Goal: Task Accomplishment & Management: Use online tool/utility

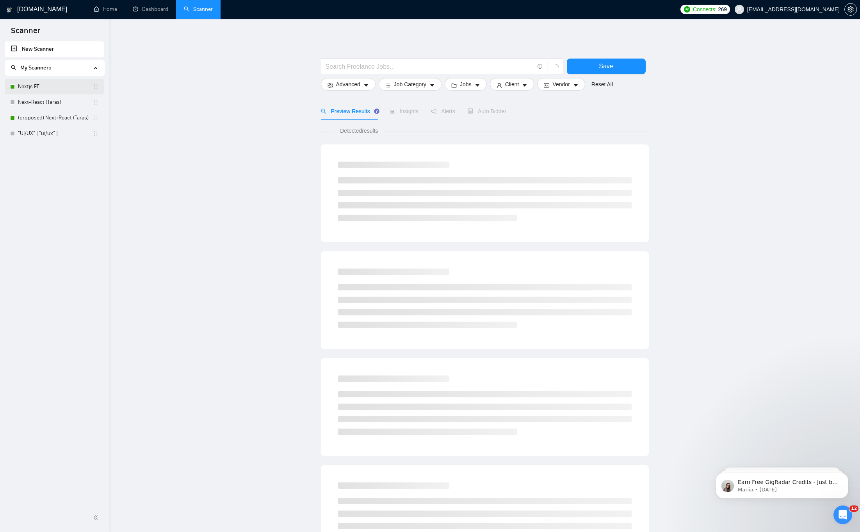
click at [34, 88] on link "Nextjs FE" at bounding box center [55, 87] width 75 height 16
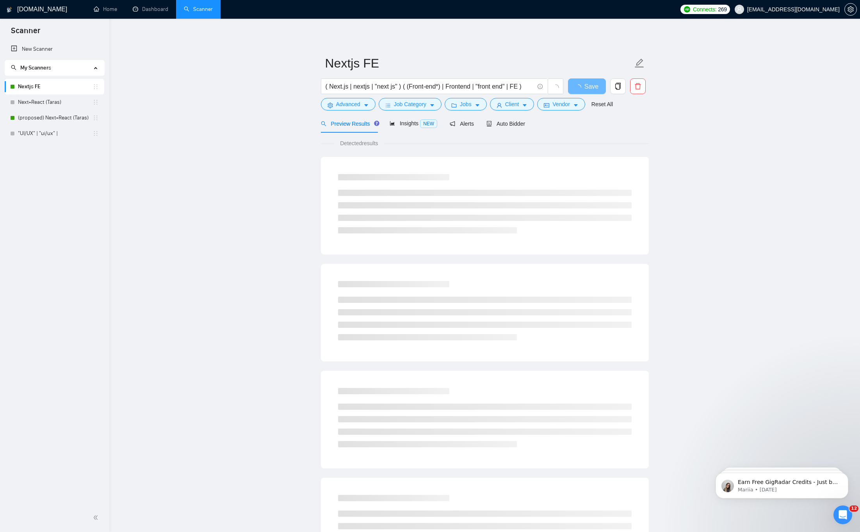
click at [35, 89] on link "Nextjs FE" at bounding box center [55, 87] width 75 height 16
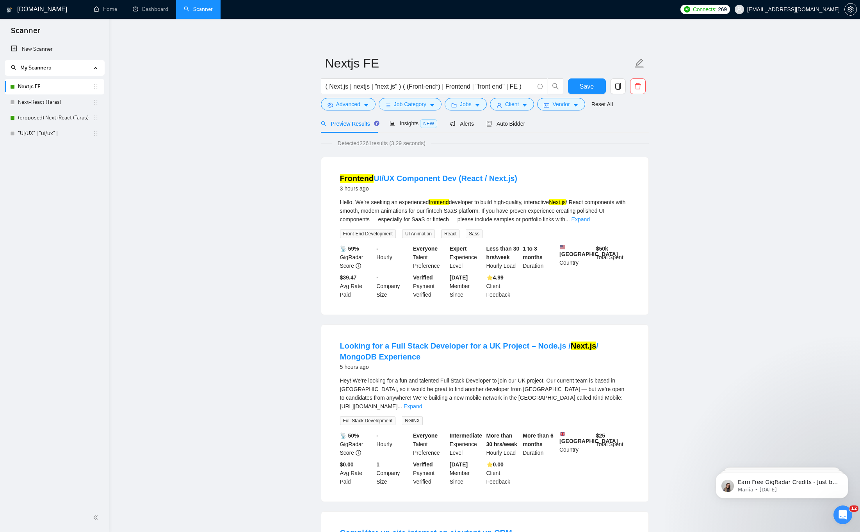
click at [98, 87] on icon "holder" at bounding box center [96, 87] width 6 height 6
click at [43, 87] on link "Nextjs FE" at bounding box center [55, 87] width 75 height 16
click at [383, 60] on input "Nextjs FE" at bounding box center [479, 63] width 308 height 20
type input "Nextjs FE (Gleb)"
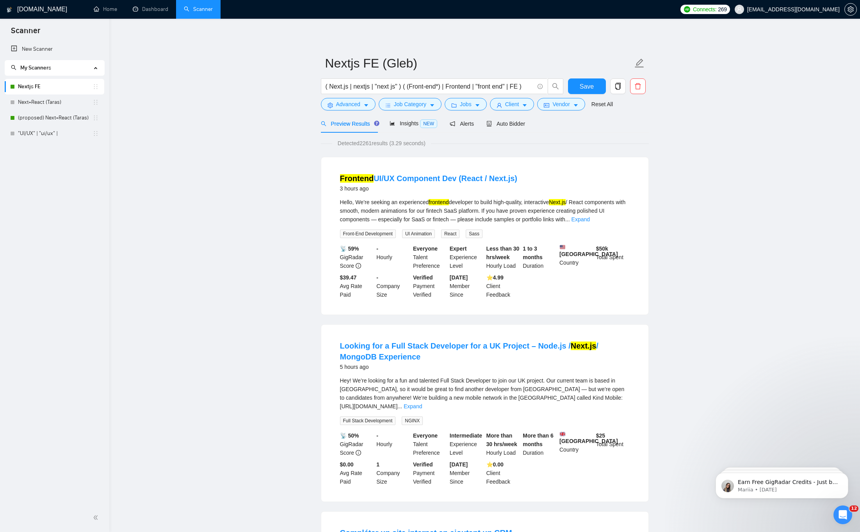
click at [348, 108] on span "Advanced" at bounding box center [348, 104] width 24 height 9
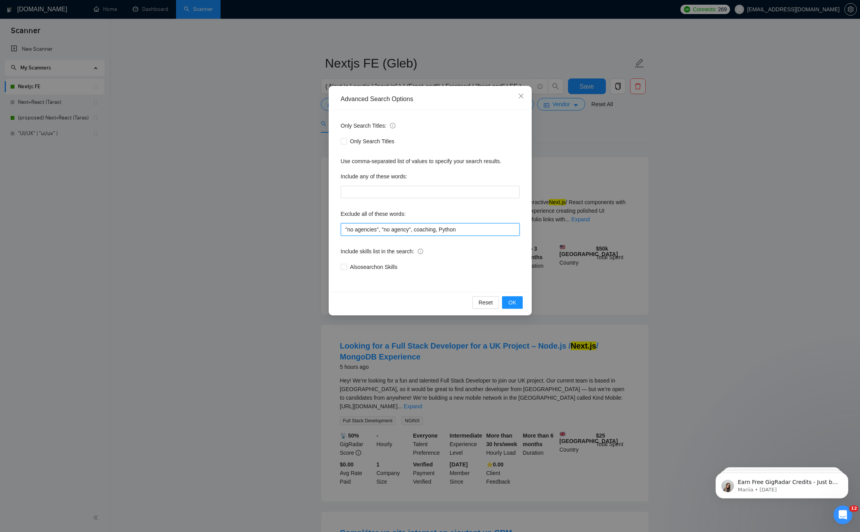
click at [470, 230] on input ""no agencies", "no agency", coaching, Python" at bounding box center [430, 229] width 179 height 12
click at [407, 230] on input ""no agencies", "no agency", coaching, Python" at bounding box center [430, 229] width 179 height 12
drag, startPoint x: 407, startPoint y: 230, endPoint x: 385, endPoint y: 229, distance: 21.5
click at [385, 229] on input ""no agencies", "no agency", coaching, Python" at bounding box center [430, 229] width 179 height 12
click at [386, 230] on input ""no agencies", "no agency", coaching, Python" at bounding box center [430, 229] width 179 height 12
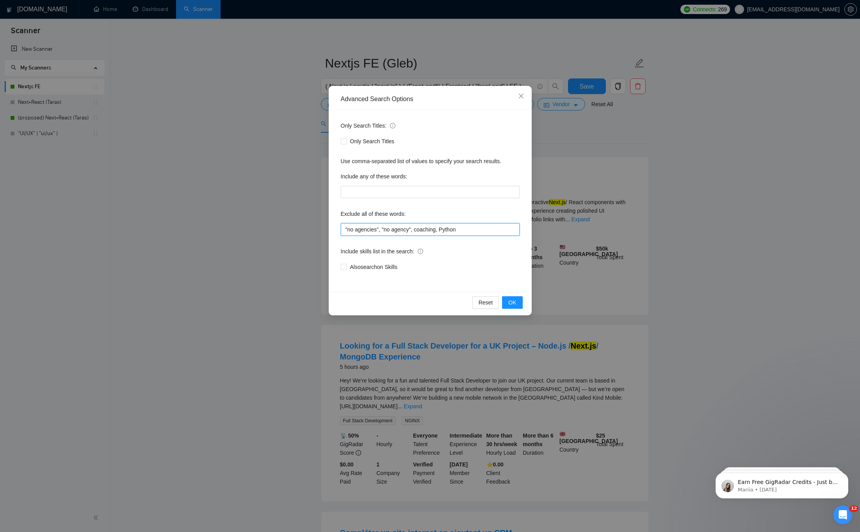
click at [349, 230] on input ""no agencies", "no agency", coaching, Python" at bounding box center [430, 229] width 179 height 12
drag, startPoint x: 349, startPoint y: 230, endPoint x: 364, endPoint y: 230, distance: 15.2
click at [364, 230] on input ""no agencies", "no agency", coaching, Python" at bounding box center [430, 229] width 179 height 12
click at [428, 232] on input ""no agencies", "no agency", coaching, Python" at bounding box center [430, 229] width 179 height 12
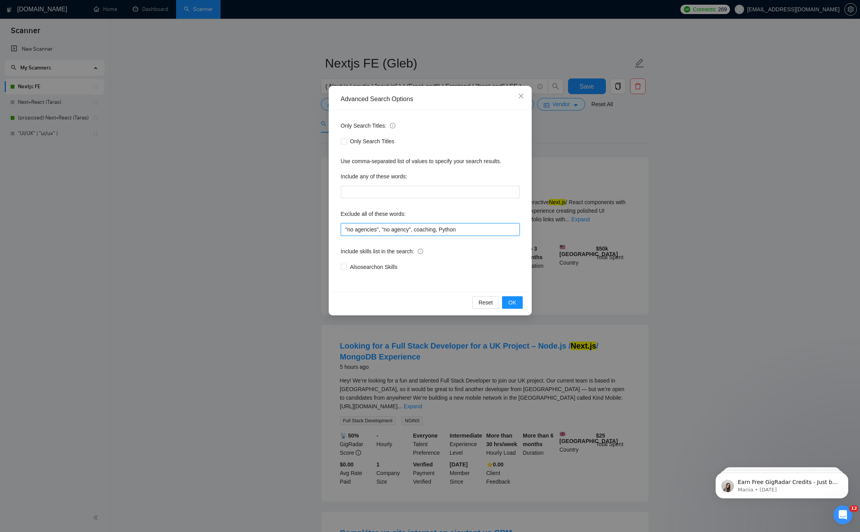
click at [474, 231] on input ""no agencies", "no agency", coaching, Python" at bounding box center [430, 229] width 179 height 12
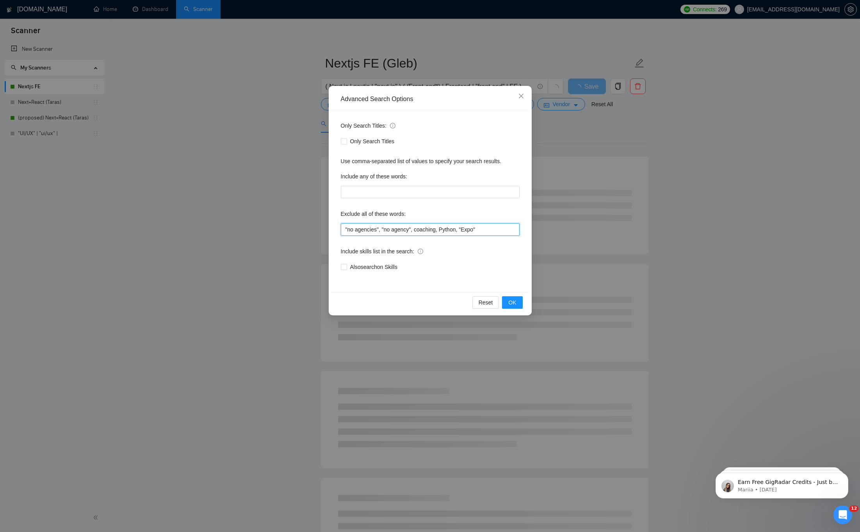
paste input ", "Expo""
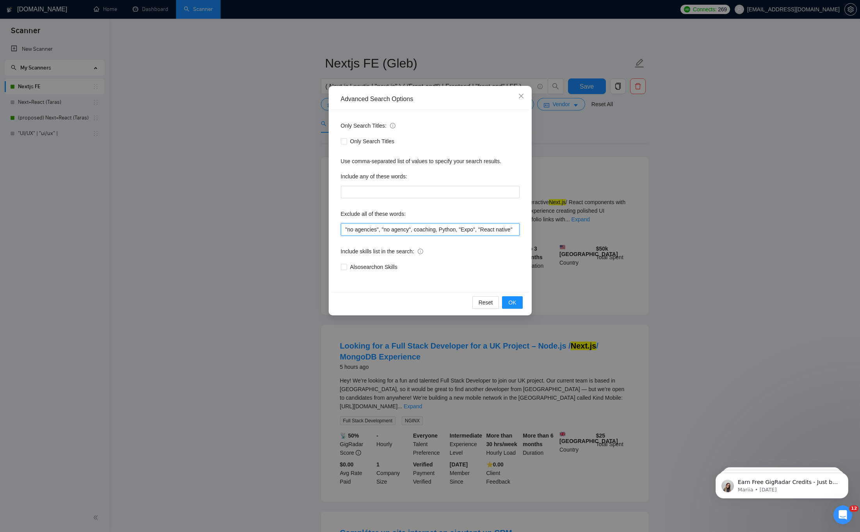
scroll to position [0, 4]
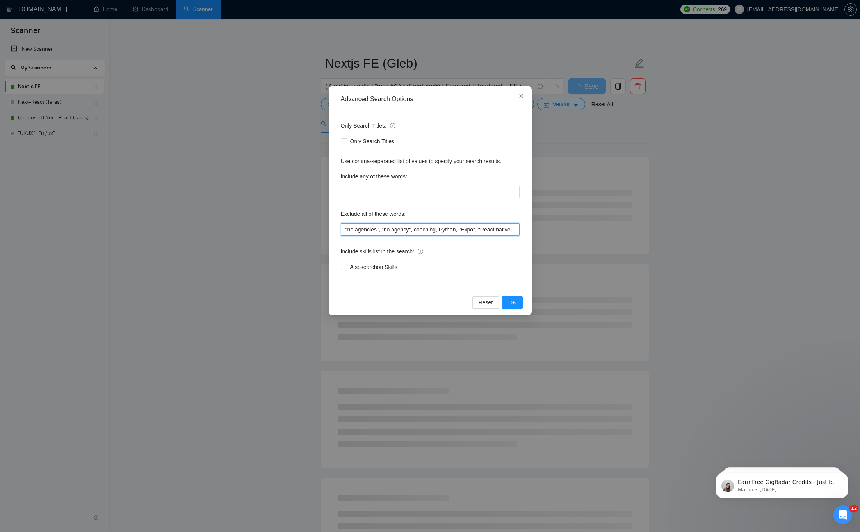
click at [519, 229] on input ""no agencies", "no agency", coaching, Python, "Expo", "React native"" at bounding box center [430, 229] width 179 height 12
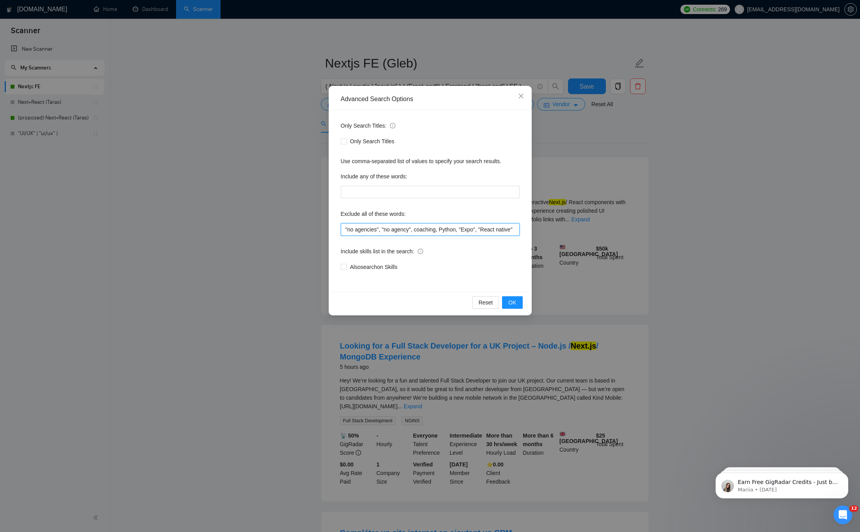
click at [496, 231] on input ""no agencies", "no agency", coaching, Python, "Expo", "React native"" at bounding box center [430, 229] width 179 height 12
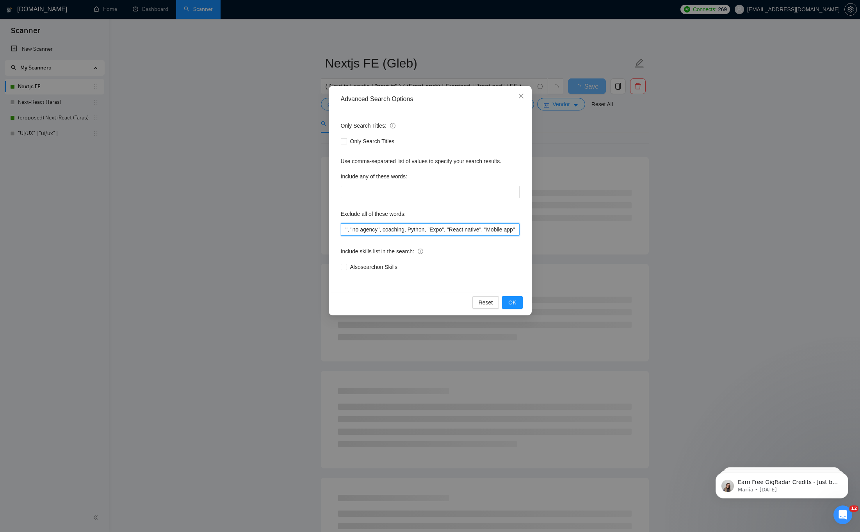
scroll to position [0, 41]
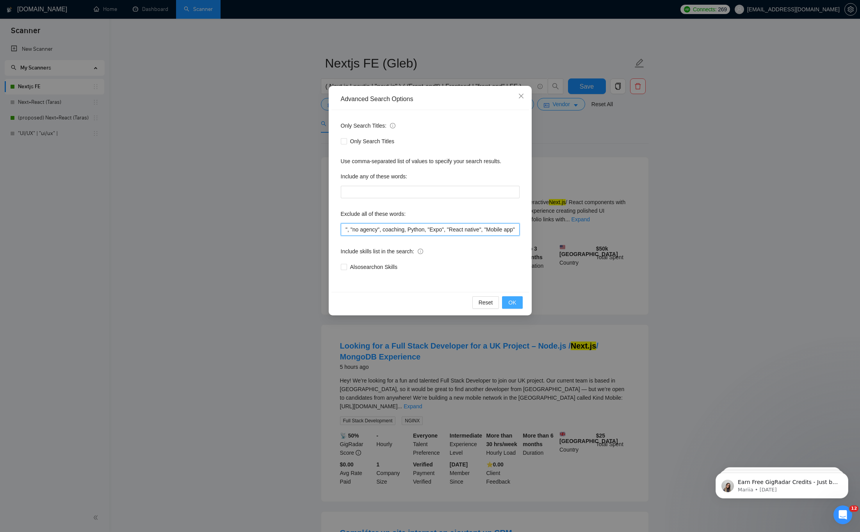
type input ""no agencies", "no agency", coaching, Python, "Expo", "React native", "Mobile a…"
click at [513, 303] on span "OK" at bounding box center [512, 302] width 8 height 9
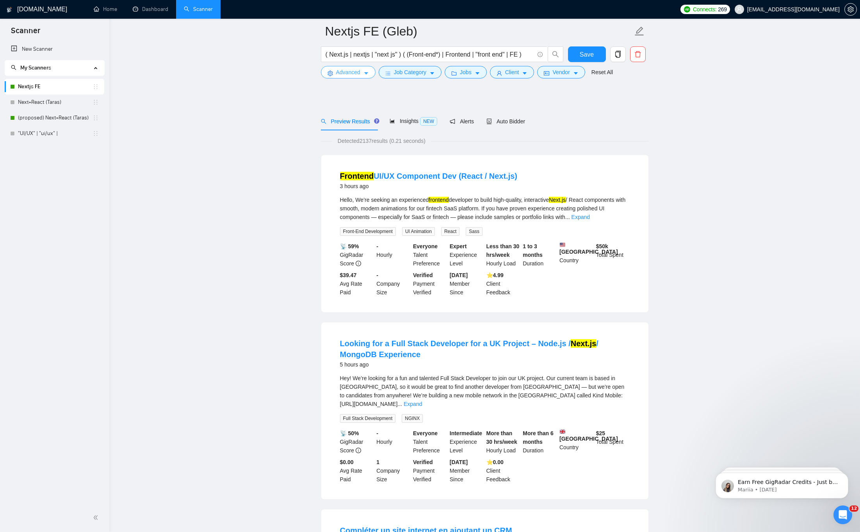
scroll to position [0, 0]
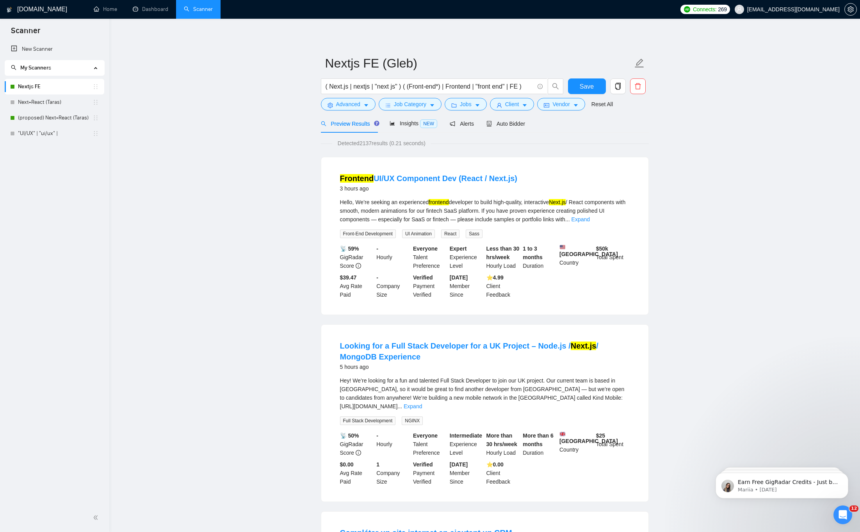
click at [342, 103] on span "Advanced" at bounding box center [348, 104] width 24 height 9
click at [585, 86] on span "Save" at bounding box center [587, 87] width 14 height 10
click at [342, 105] on span "Advanced" at bounding box center [348, 104] width 24 height 9
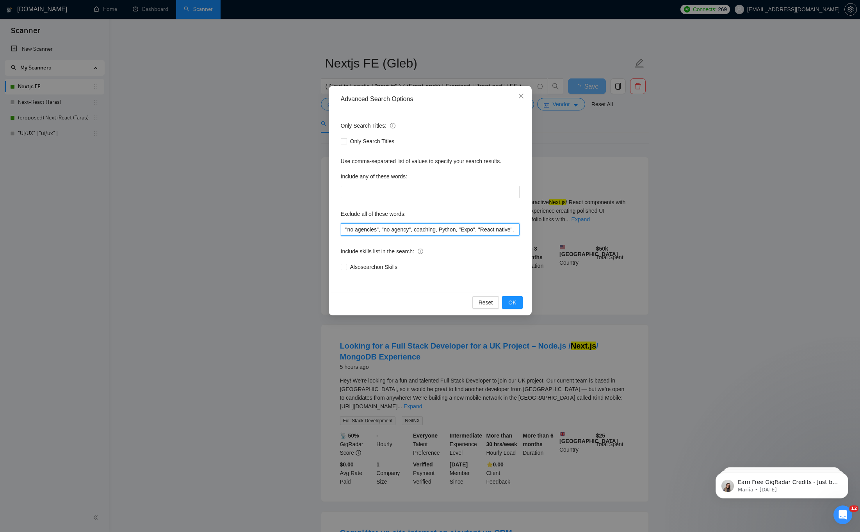
click at [437, 228] on input ""no agencies", "no agency", coaching, Python, "Expo", "React native", "Mobile a…" at bounding box center [430, 229] width 179 height 12
click at [515, 303] on span "OK" at bounding box center [512, 302] width 8 height 9
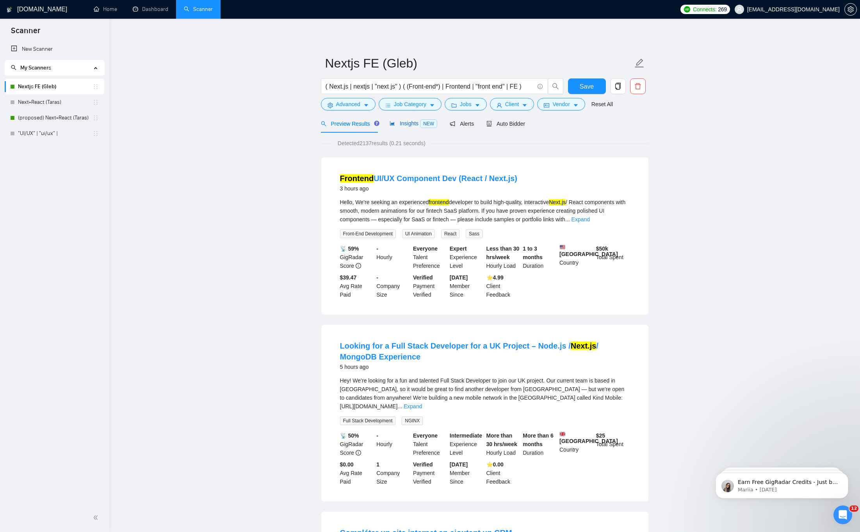
click at [410, 125] on span "Insights NEW" at bounding box center [414, 123] width 48 height 6
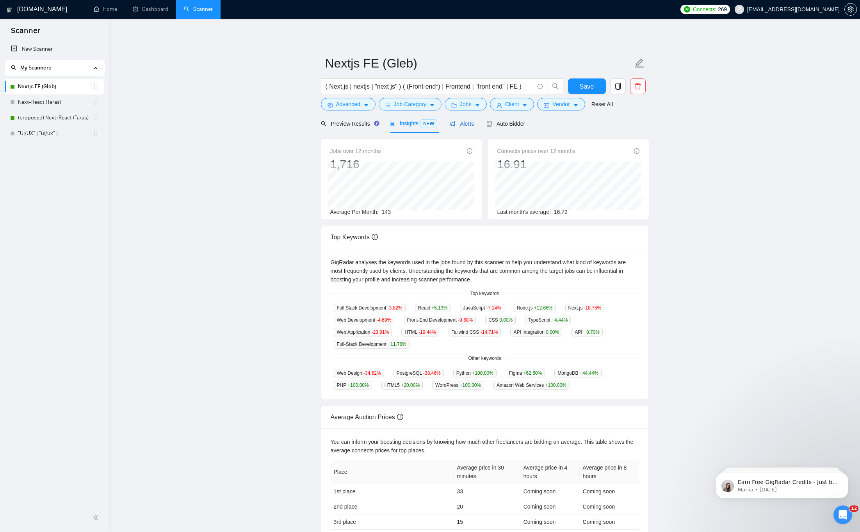
click at [469, 126] on span "Alerts" at bounding box center [462, 124] width 24 height 6
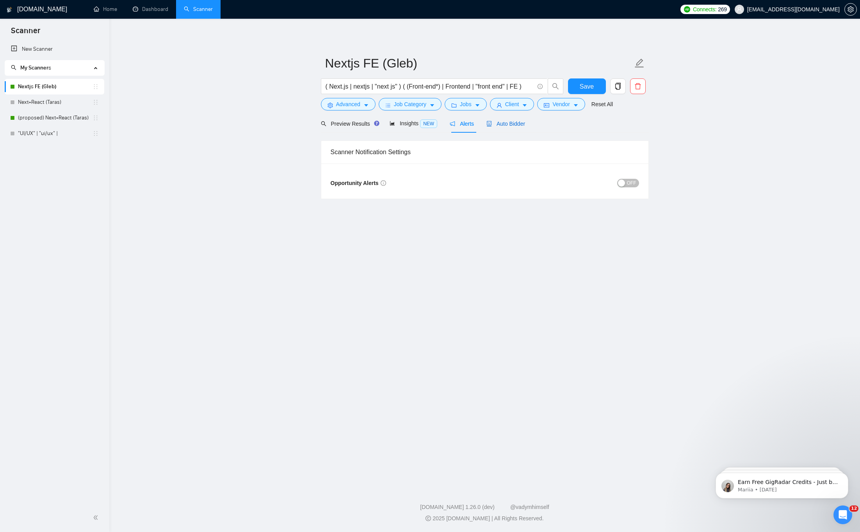
click at [514, 123] on span "Auto Bidder" at bounding box center [506, 124] width 39 height 6
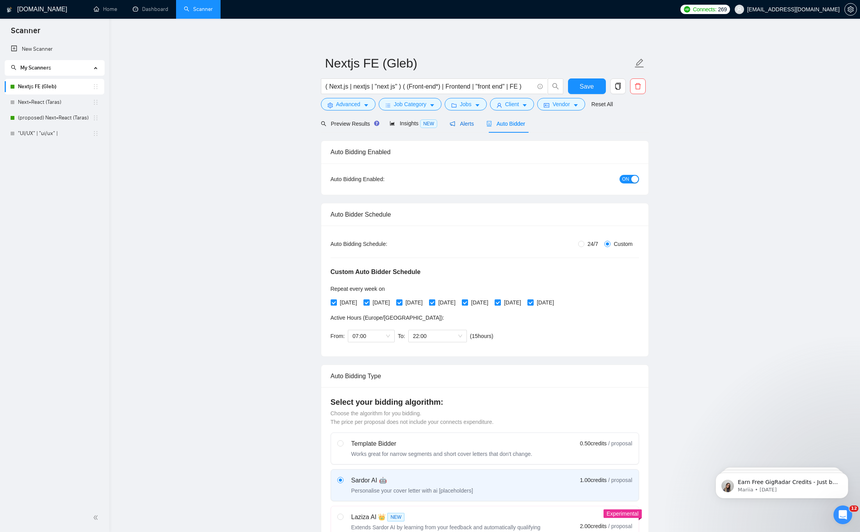
click at [465, 124] on span "Alerts" at bounding box center [462, 124] width 24 height 6
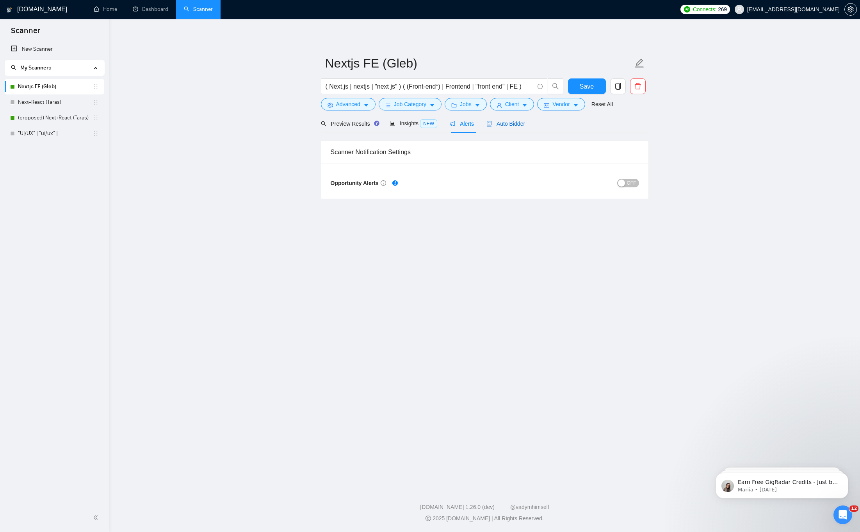
click at [509, 125] on span "Auto Bidder" at bounding box center [506, 124] width 39 height 6
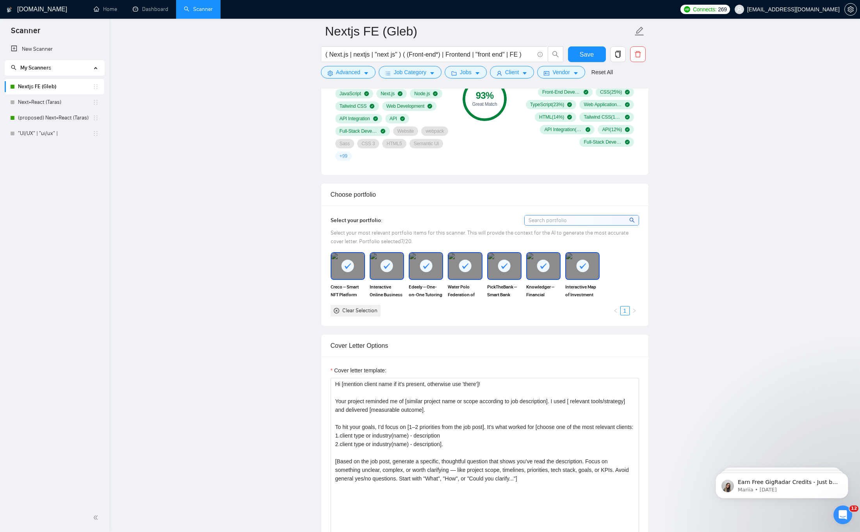
scroll to position [904, 0]
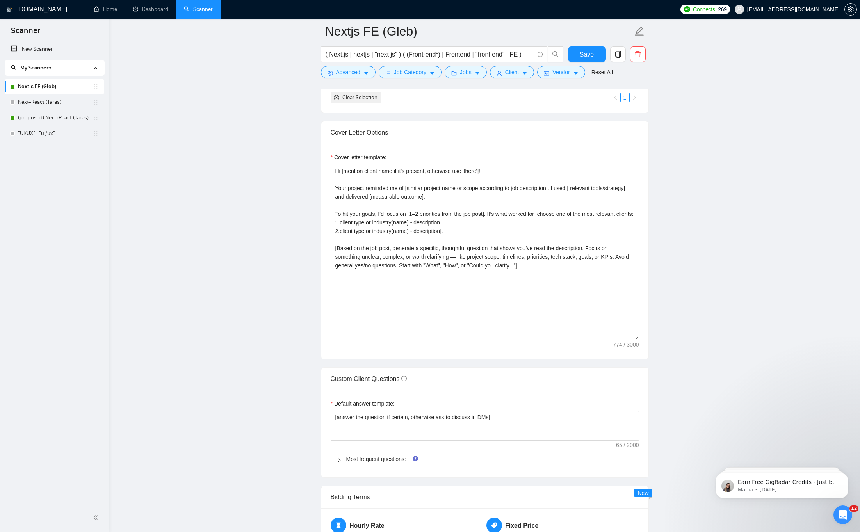
click at [267, 236] on main "Nextjs FE (Gleb) ( Next.js | nextjs | "next js" ) ( (Front-end*) | Frontend | "…" at bounding box center [485, 277] width 726 height 2300
drag, startPoint x: 323, startPoint y: 130, endPoint x: 556, endPoint y: 276, distance: 275.1
click at [556, 276] on div "Cover Letter Options Cover letter template: Hi [mention client name if it's pre…" at bounding box center [485, 240] width 328 height 239
drag, startPoint x: 557, startPoint y: 279, endPoint x: 330, endPoint y: 173, distance: 250.0
click at [331, 173] on textarea "Hi [mention client name if it's present, otherwise use 'there']! Your project r…" at bounding box center [485, 253] width 308 height 176
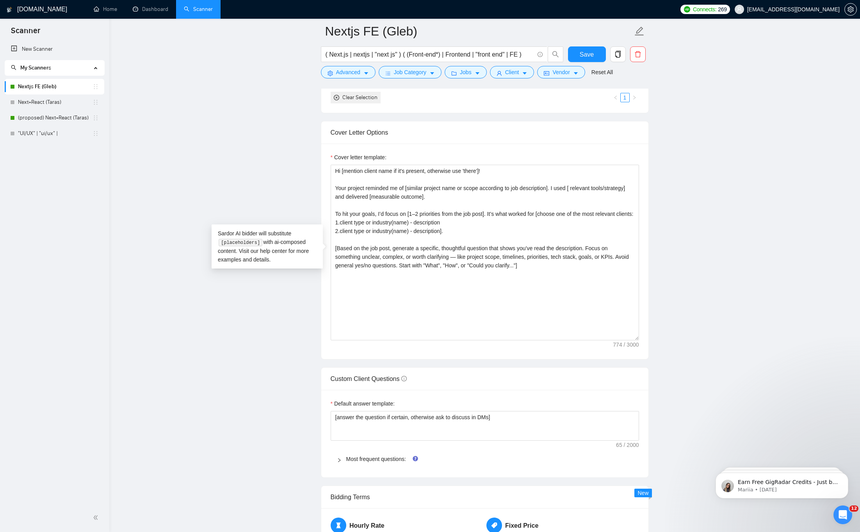
click at [312, 180] on main "Nextjs FE (Gleb) ( Next.js | nextjs | "next js" ) ( (Front-end*) | Frontend | "…" at bounding box center [485, 277] width 726 height 2300
click at [106, 8] on link "Home" at bounding box center [105, 9] width 23 height 7
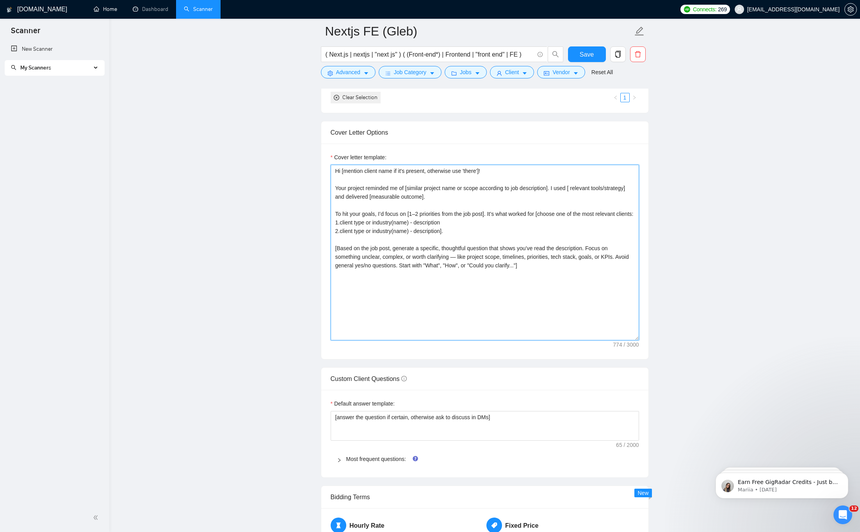
click at [526, 273] on textarea "Hi [mention client name if it's present, otherwise use 'there']! Your project r…" at bounding box center [485, 253] width 308 height 176
click at [412, 267] on textarea "Hi [mention client name if it's present, otherwise use 'there']! Your project r…" at bounding box center [485, 253] width 308 height 176
click at [402, 295] on textarea "Hi [mention client name if it's present, otherwise use 'there']! Your project r…" at bounding box center [485, 253] width 308 height 176
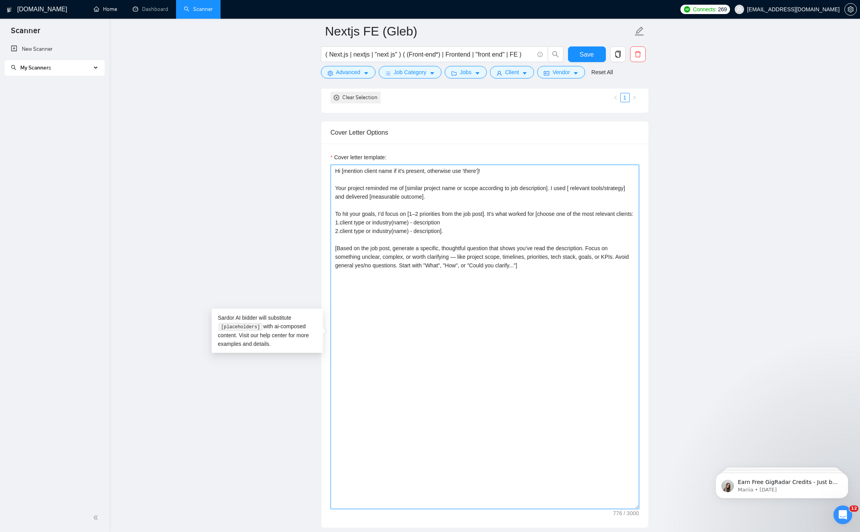
drag, startPoint x: 638, startPoint y: 339, endPoint x: 618, endPoint y: 492, distance: 155.1
click at [627, 508] on textarea "Hi [mention client name if it's present, otherwise use 'there']! Your project r…" at bounding box center [485, 337] width 308 height 344
paste textarea "Hi [mention client name if it’s present, otherwise use “there”]! Your project r…"
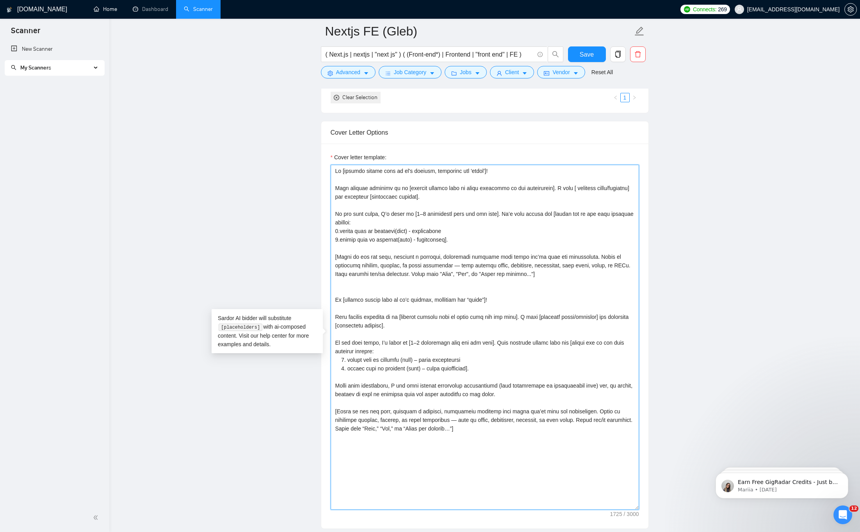
click at [341, 342] on textarea "Cover letter template:" at bounding box center [485, 337] width 308 height 345
drag, startPoint x: 341, startPoint y: 342, endPoint x: 383, endPoint y: 349, distance: 42.4
click at [382, 349] on textarea "Cover letter template:" at bounding box center [485, 337] width 308 height 345
click at [383, 350] on textarea "Cover letter template:" at bounding box center [485, 337] width 308 height 345
click at [531, 392] on textarea "Cover letter template:" at bounding box center [485, 337] width 308 height 345
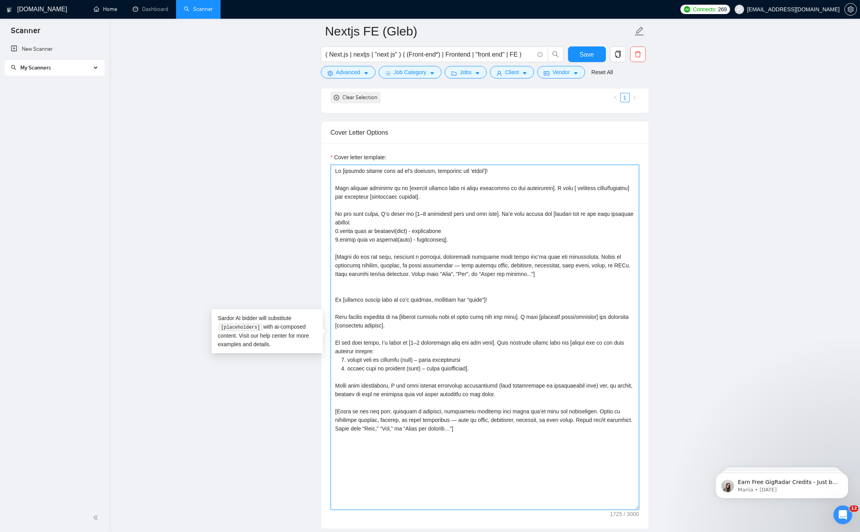
click at [504, 377] on textarea "Cover letter template:" at bounding box center [485, 337] width 308 height 345
click at [505, 372] on textarea "Cover letter template:" at bounding box center [485, 337] width 308 height 345
click at [309, 329] on div "Sardor AI bidder will substitute [placeholders] with ai-composed content. Visit…" at bounding box center [267, 331] width 111 height 44
drag, startPoint x: 547, startPoint y: 277, endPoint x: 321, endPoint y: 168, distance: 251.0
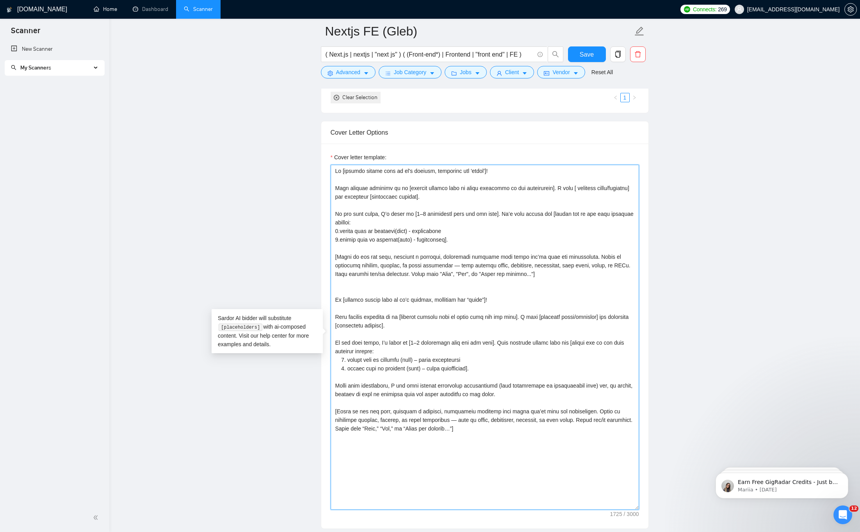
click at [321, 168] on div "Cover letter template:" at bounding box center [484, 336] width 327 height 385
click at [346, 201] on textarea "Cover letter template:" at bounding box center [485, 337] width 308 height 345
click at [400, 303] on textarea "Cover letter template:" at bounding box center [485, 337] width 308 height 345
drag, startPoint x: 564, startPoint y: 274, endPoint x: 319, endPoint y: 167, distance: 267.5
click at [319, 167] on main "Nextjs FE (Gleb) ( Next.js | nextjs | "next js" ) ( (Front-end*) | Frontend | "…" at bounding box center [485, 361] width 726 height 2469
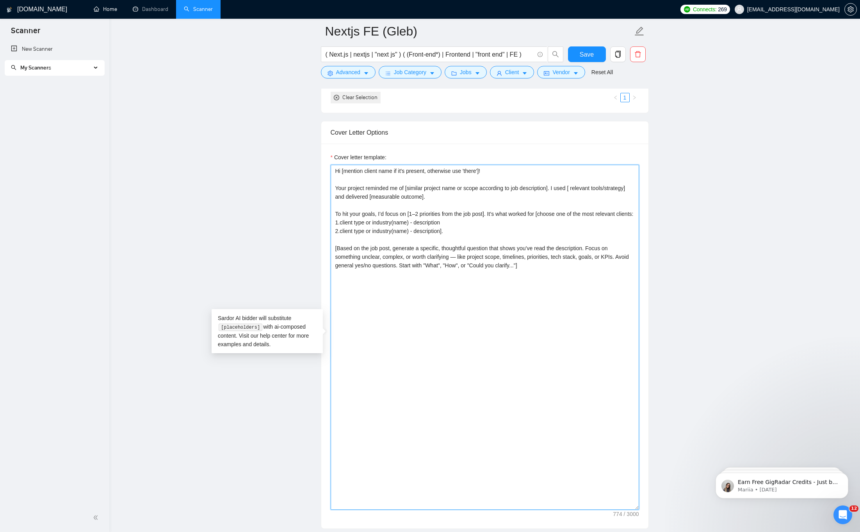
type textarea "Hi [mention client name if it's present, otherwise use 'there']! Your project r…"
click at [235, 214] on main "Nextjs FE (Gleb) ( Next.js | nextjs | "next js" ) ( (Front-end*) | Frontend | "…" at bounding box center [485, 361] width 726 height 2469
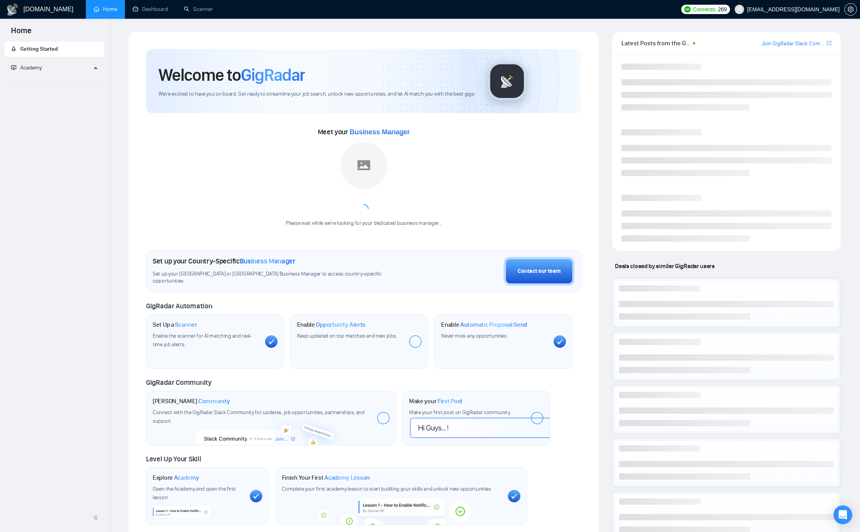
click at [66, 74] on span "Academy" at bounding box center [51, 68] width 80 height 16
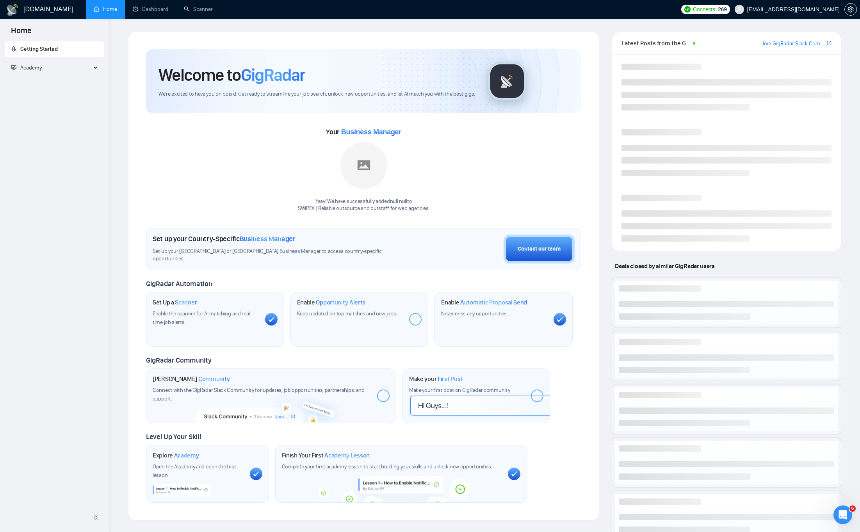
click at [69, 69] on span "Academy" at bounding box center [51, 68] width 80 height 16
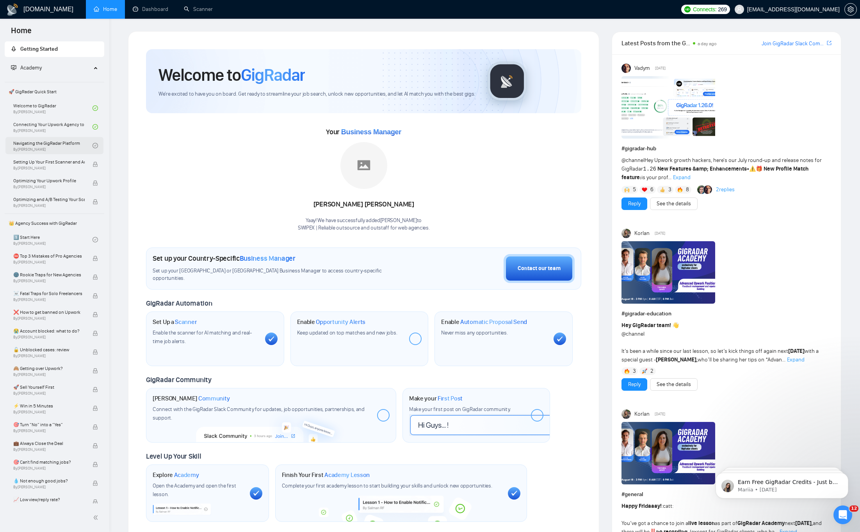
click at [56, 149] on link "Navigating the GigRadar Platform By Vlad Timinsky" at bounding box center [52, 145] width 79 height 17
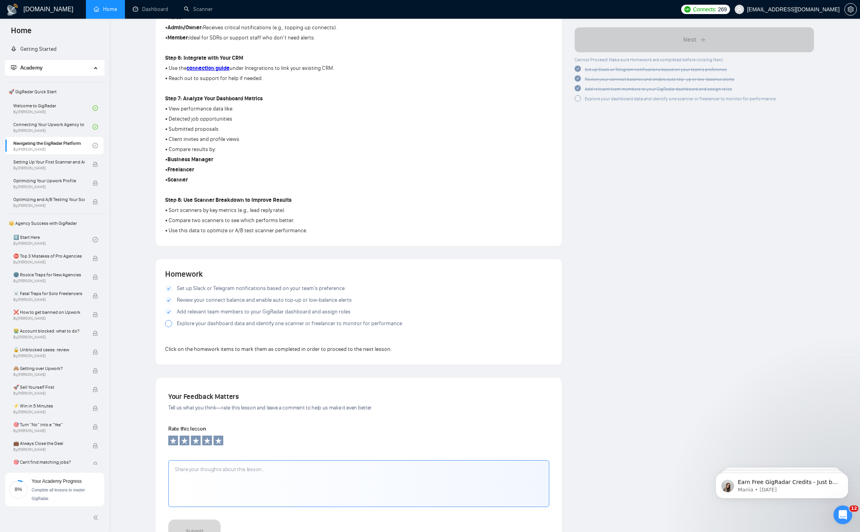
scroll to position [623, 0]
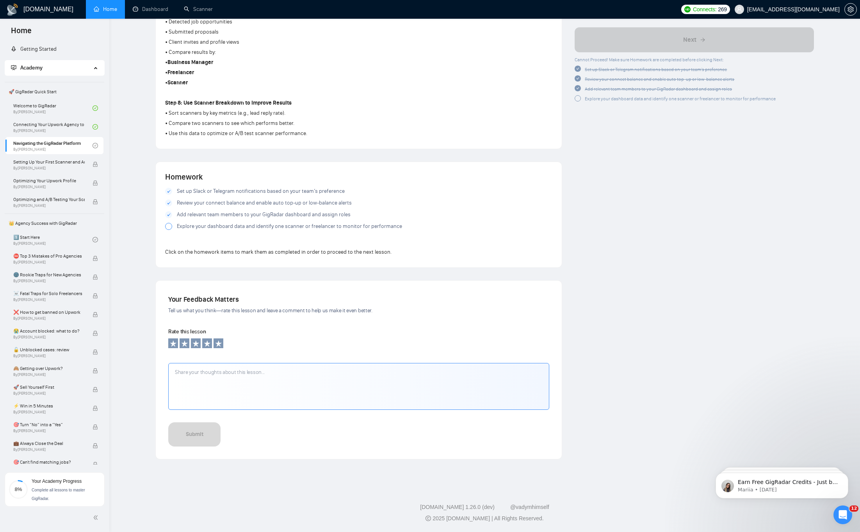
click at [169, 227] on div at bounding box center [168, 226] width 7 height 7
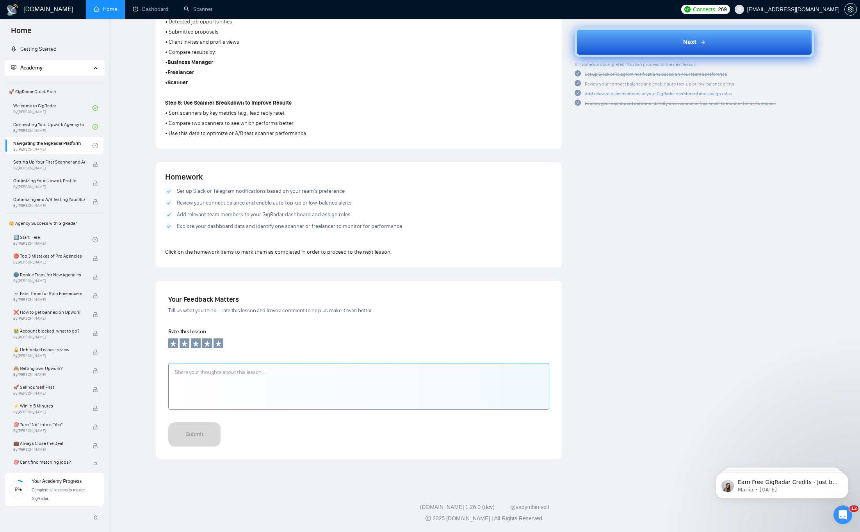
click at [653, 43] on button "Next" at bounding box center [694, 42] width 239 height 30
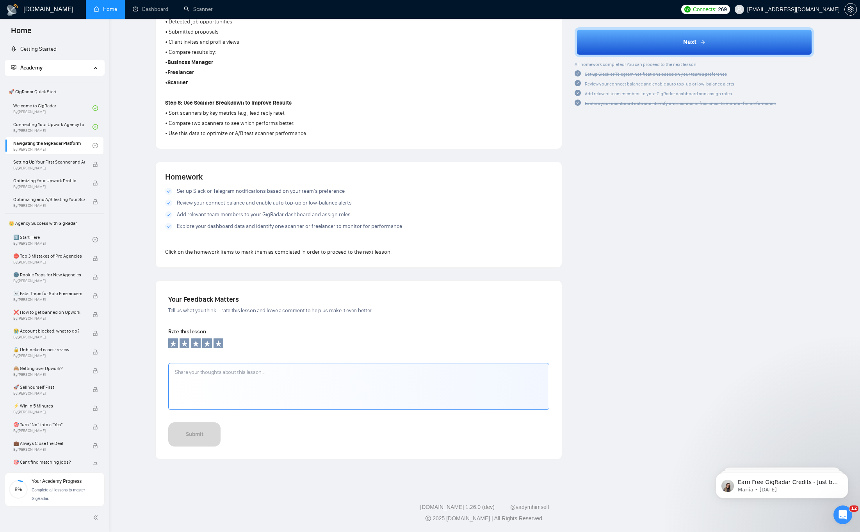
scroll to position [0, 0]
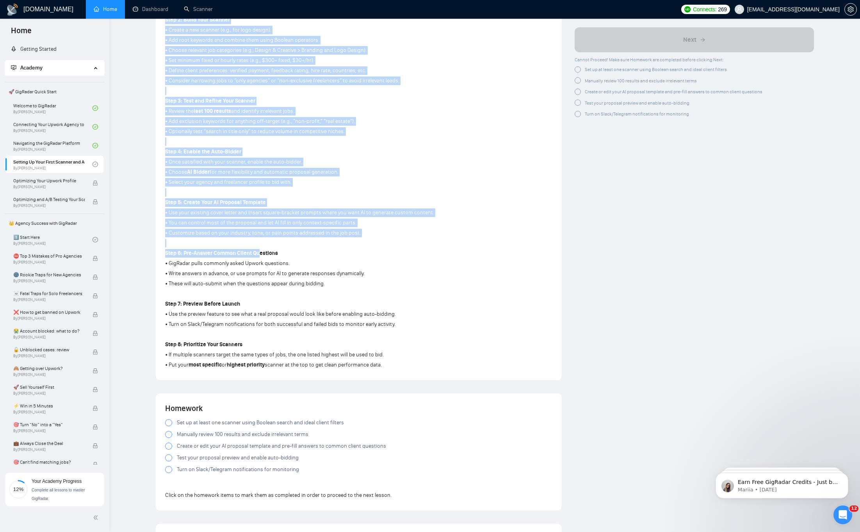
scroll to position [387, 0]
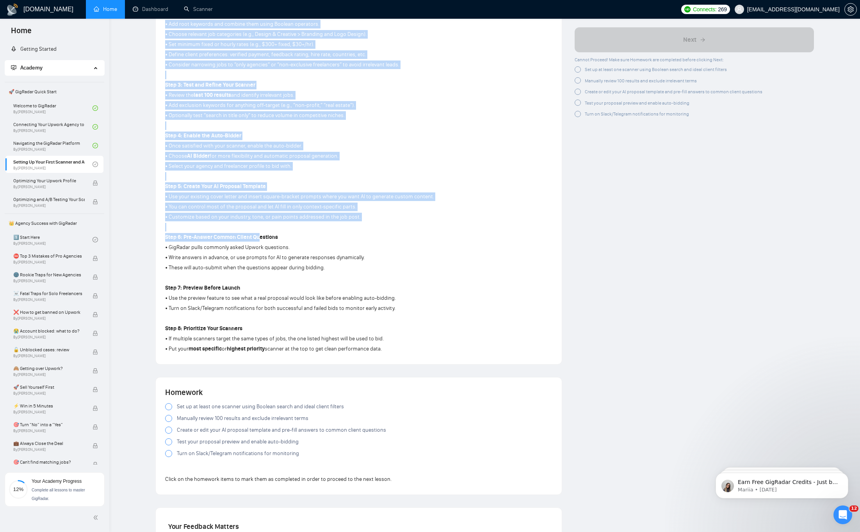
drag, startPoint x: 164, startPoint y: 157, endPoint x: 392, endPoint y: 351, distance: 300.0
click at [392, 351] on div "Lesson 4 Setting Up Your First Scanner and Auto-Bidder Learn how to build your …" at bounding box center [359, 4] width 406 height 719
copy div "Step 1: Understand the Search Logic • GigRadar uses Boolean search to find jobs…"
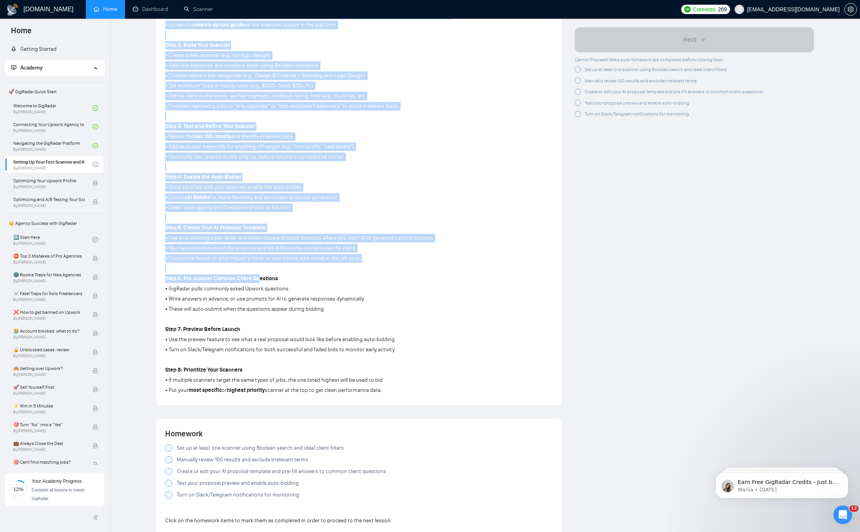
scroll to position [333, 0]
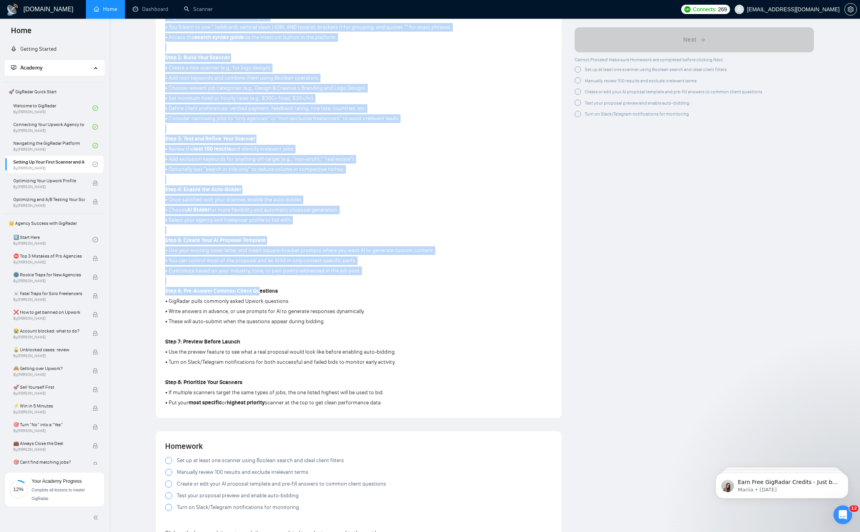
click at [314, 233] on p at bounding box center [308, 230] width 287 height 9
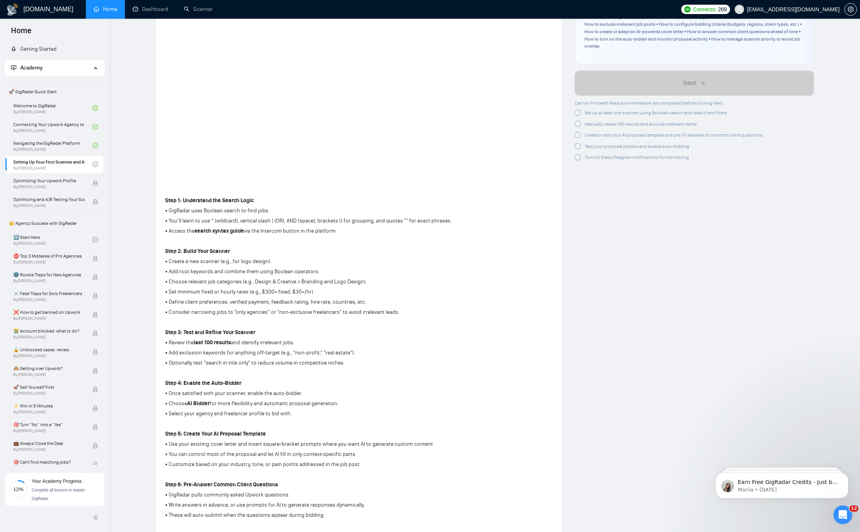
scroll to position [0, 0]
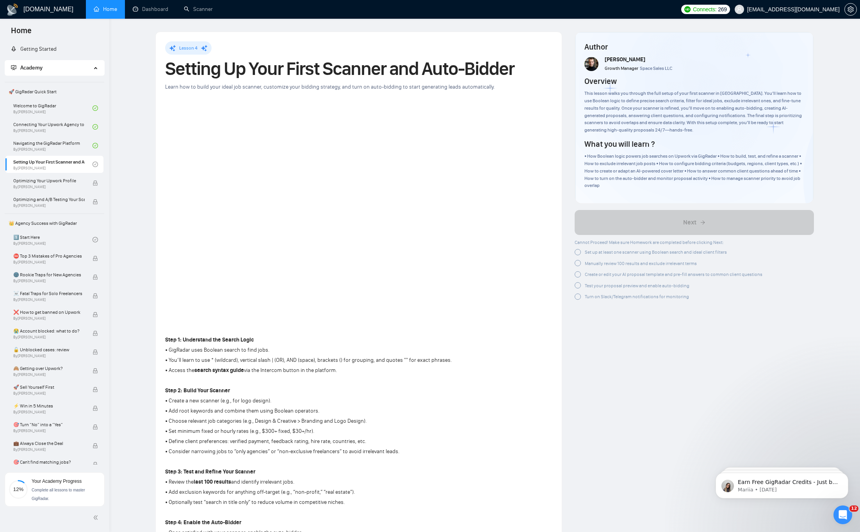
drag, startPoint x: 390, startPoint y: 406, endPoint x: 251, endPoint y: 373, distance: 143.4
click at [251, 373] on div "Step 1: Understand the Search Logic • GigRadar uses Boolean search to find jobs…" at bounding box center [308, 538] width 287 height 408
click at [251, 373] on p "• Access the search syntax guide via the Intercom button in the platform." at bounding box center [308, 370] width 287 height 9
click at [147, 10] on link "Dashboard" at bounding box center [151, 9] width 36 height 7
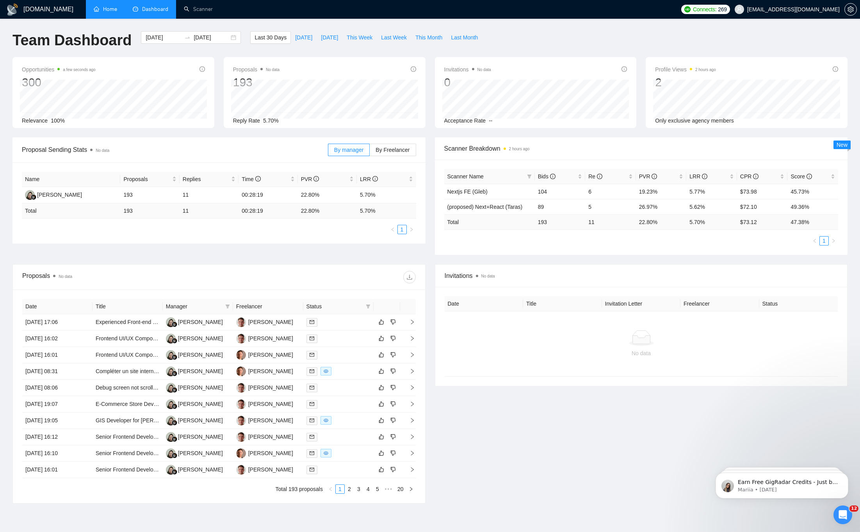
click at [107, 9] on link "Home" at bounding box center [105, 9] width 23 height 7
